Goal: Unclear: Browse casually

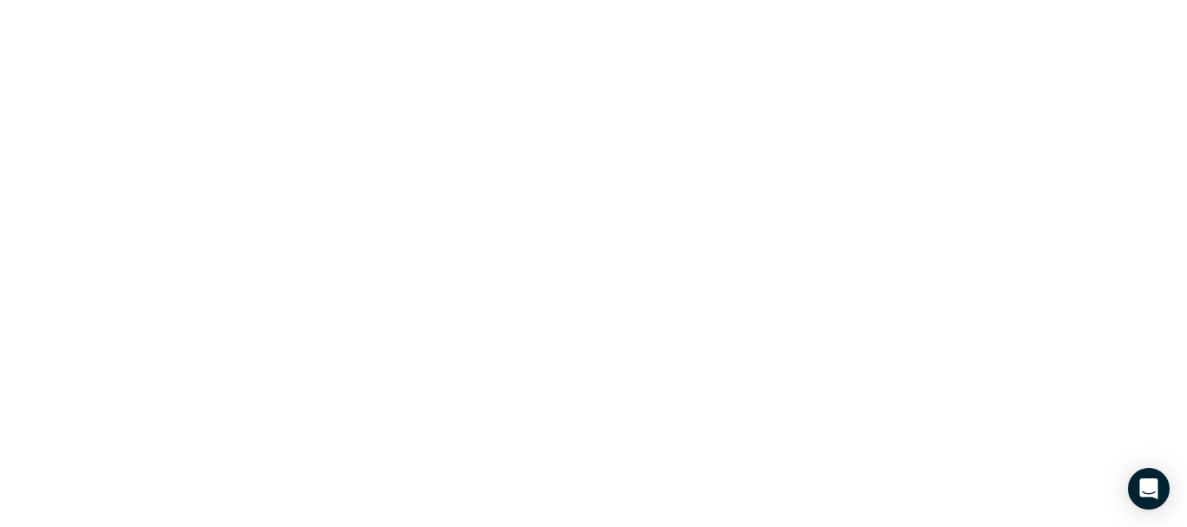
click at [43, 0] on html "Data provided by: × Data attribution" at bounding box center [593, 0] width 1187 height 0
